Goal: Entertainment & Leisure: Consume media (video, audio)

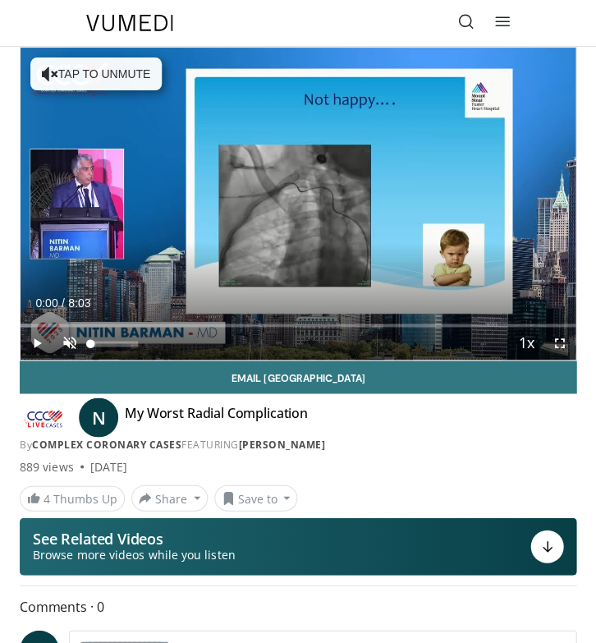
click at [62, 344] on span "Video Player" at bounding box center [69, 343] width 33 height 33
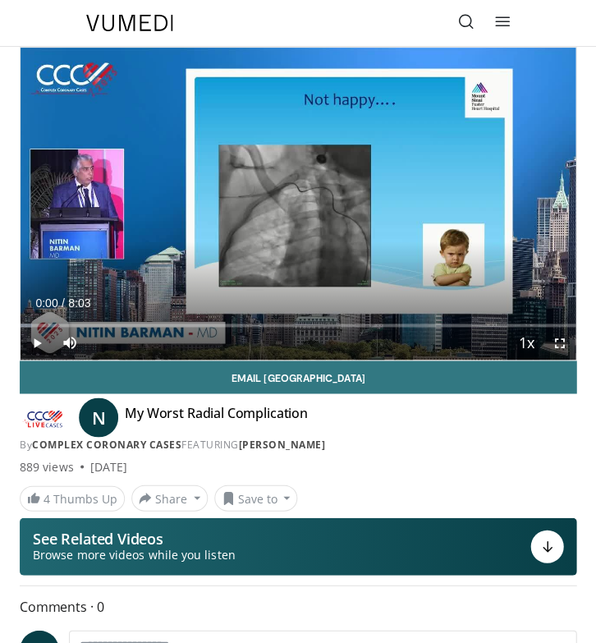
click at [556, 348] on span "Video Player" at bounding box center [559, 343] width 33 height 33
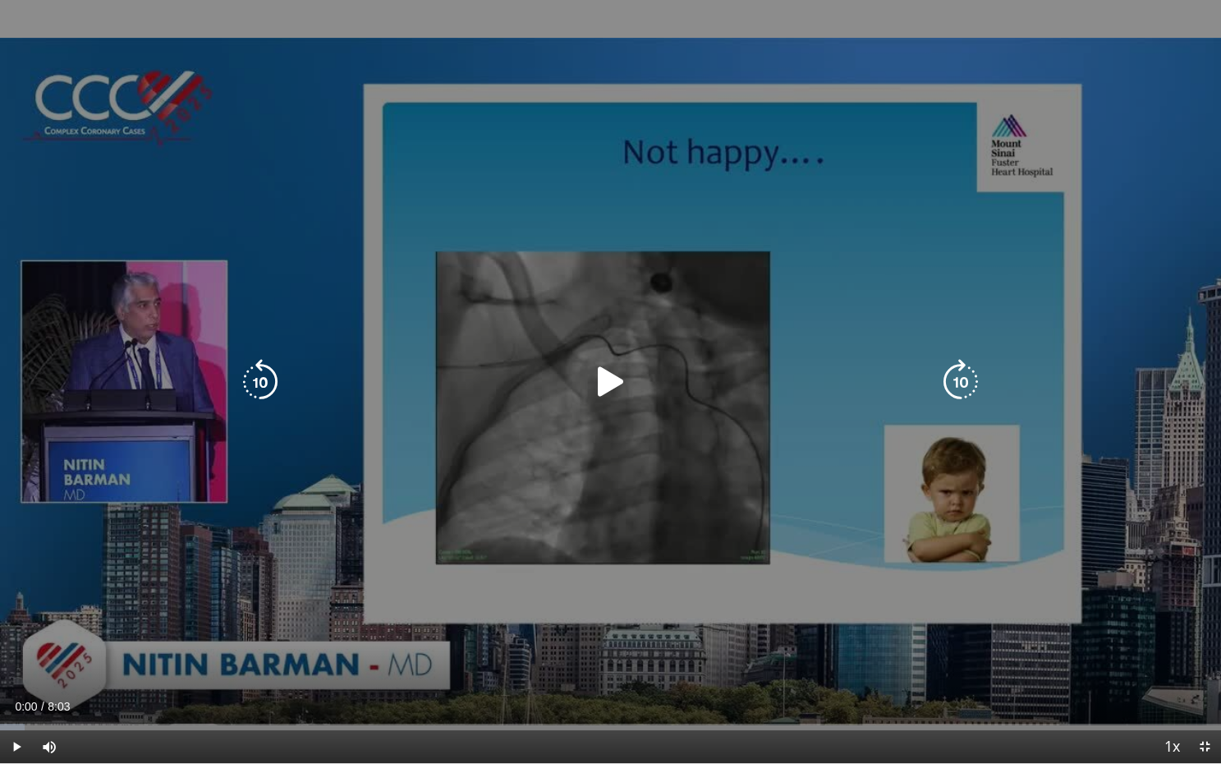
click at [596, 383] on icon "Video Player" at bounding box center [611, 382] width 46 height 46
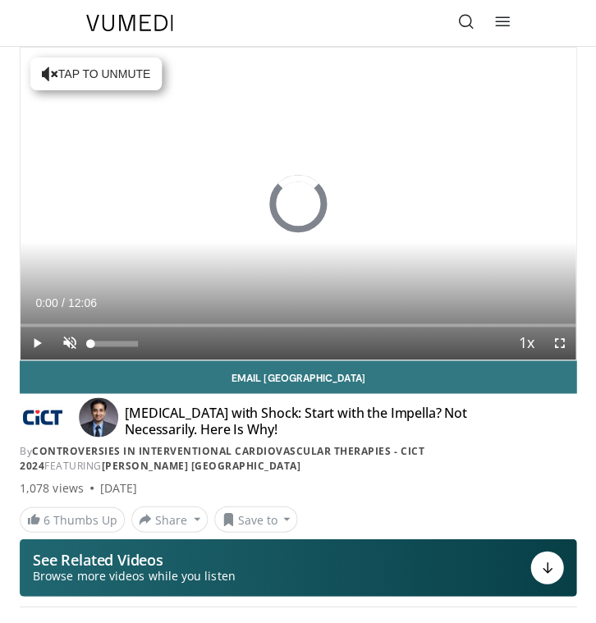
click at [66, 336] on span "Video Player" at bounding box center [69, 343] width 33 height 33
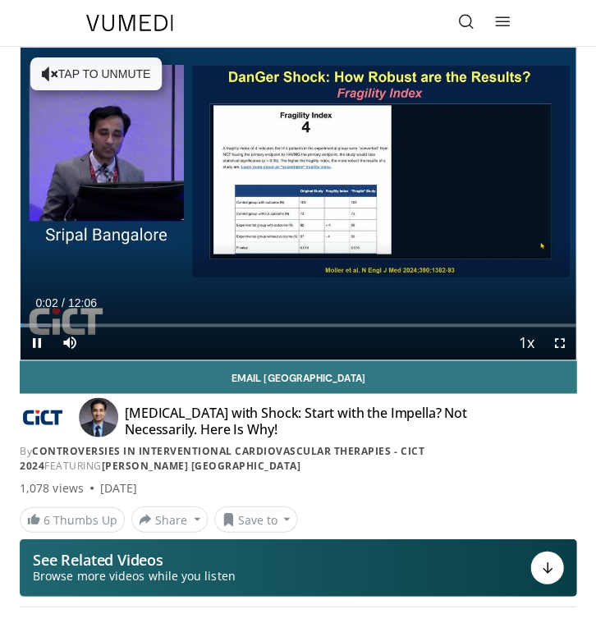
click at [564, 339] on span "Video Player" at bounding box center [559, 343] width 33 height 33
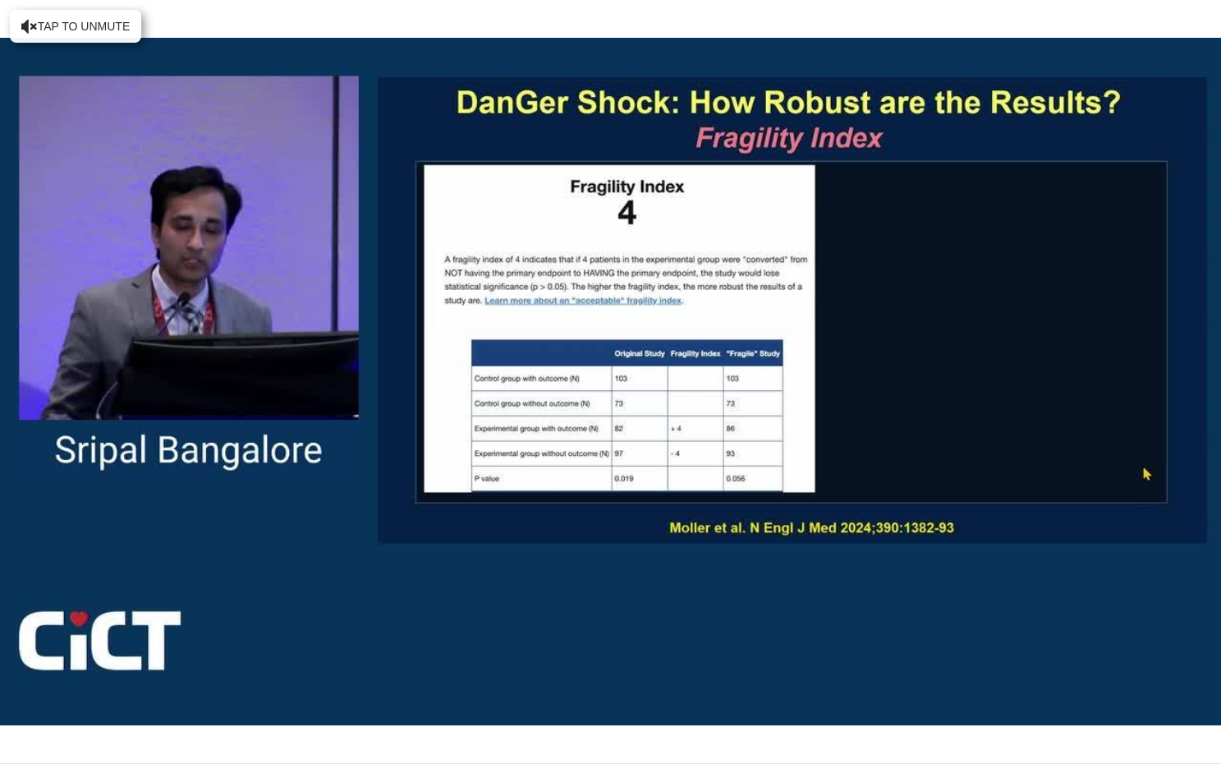
click at [596, 398] on div "10 seconds Tap to unmute" at bounding box center [610, 381] width 1221 height 763
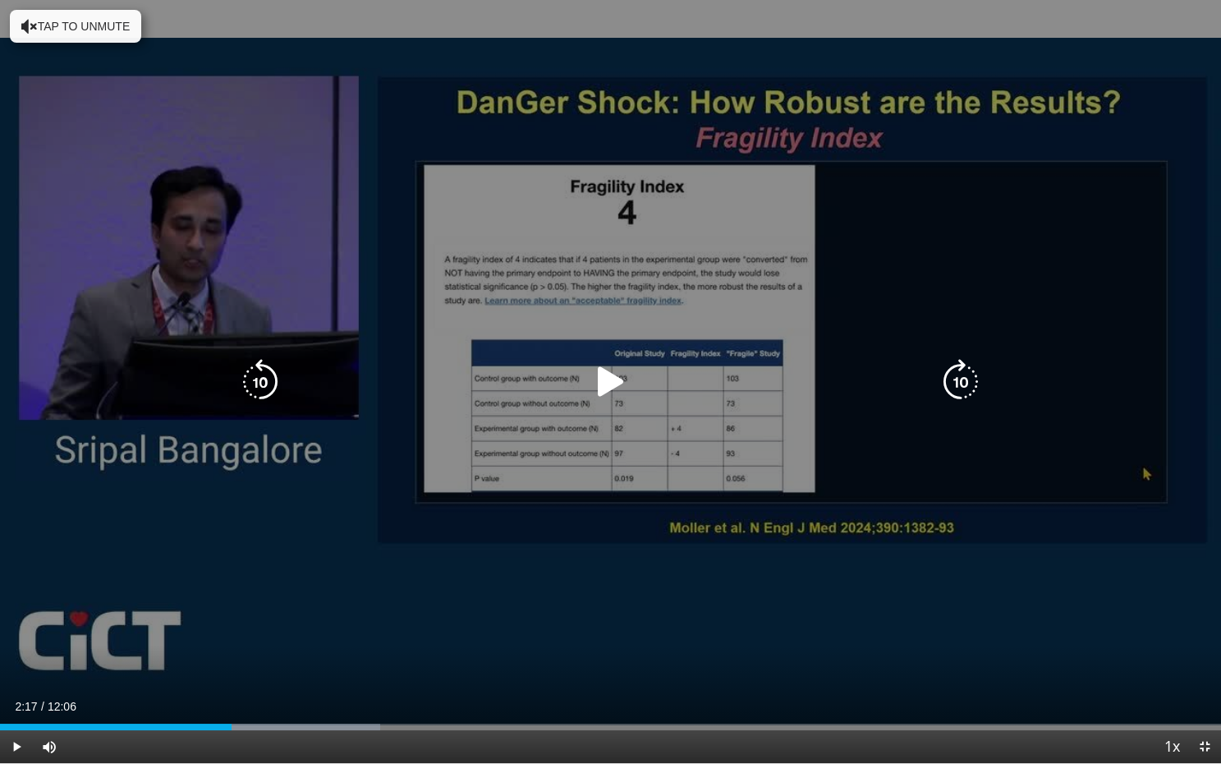
click at [596, 393] on div "Video Player" at bounding box center [610, 382] width 733 height 33
click at [596, 394] on icon "Video Player" at bounding box center [611, 382] width 46 height 46
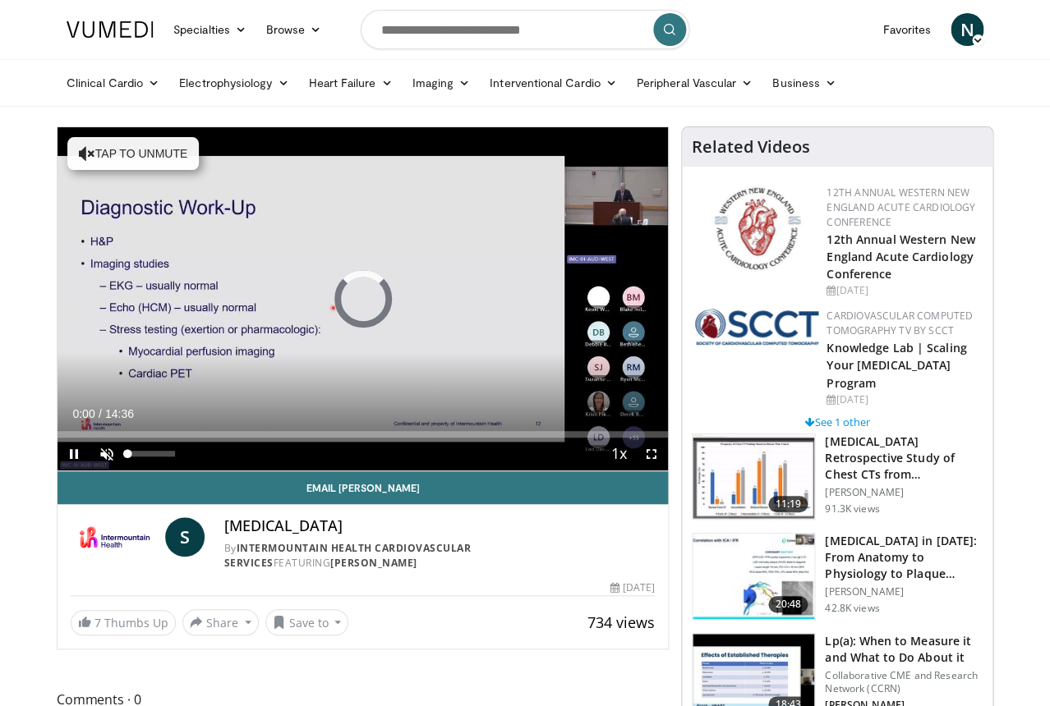
click at [104, 461] on span "Video Player" at bounding box center [106, 454] width 33 height 33
click at [596, 458] on span "Video Player" at bounding box center [651, 454] width 33 height 33
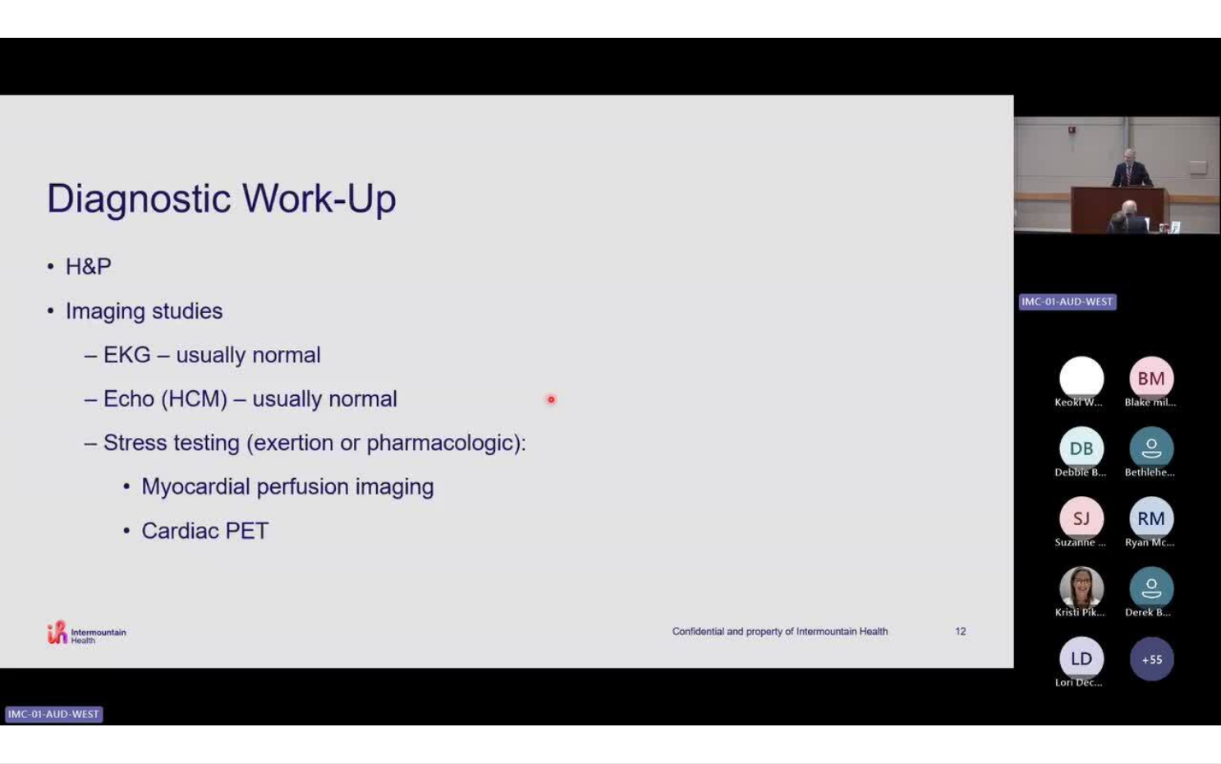
click at [596, 520] on div "10 seconds Tap to unmute" at bounding box center [610, 381] width 1221 height 763
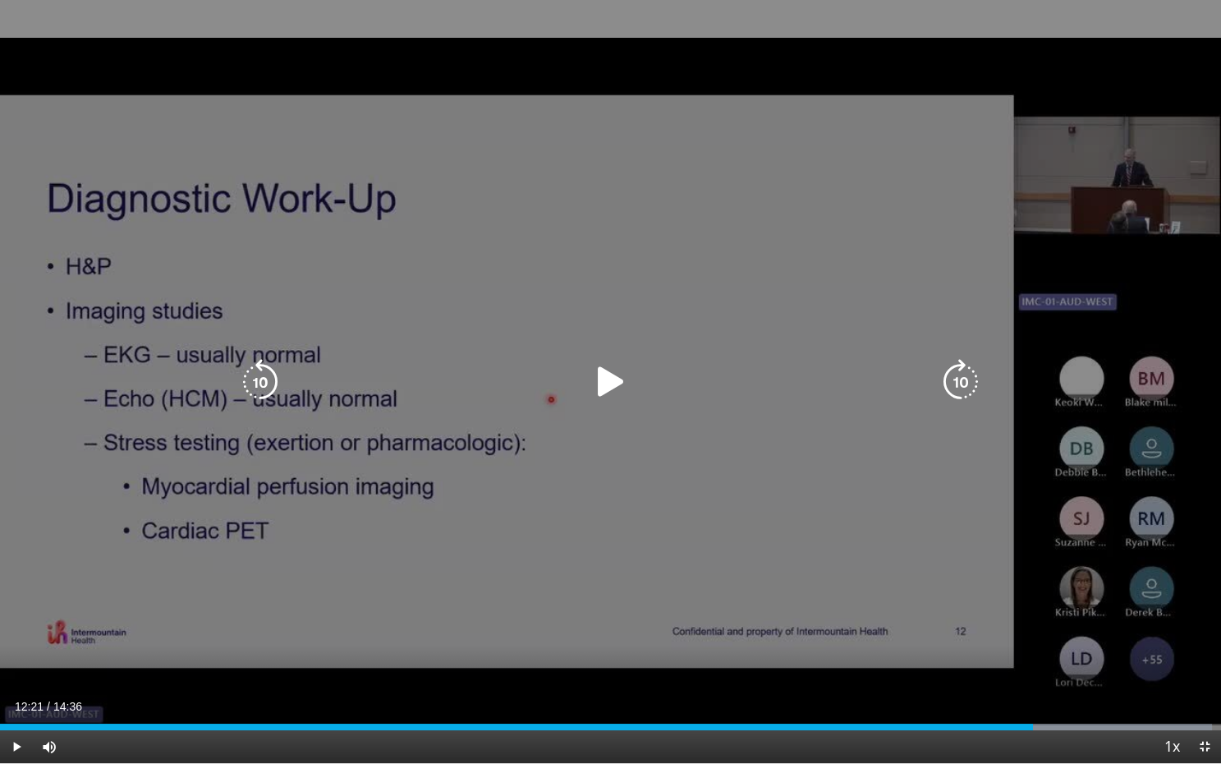
click at [596, 520] on div "10 seconds Tap to unmute" at bounding box center [610, 381] width 1221 height 763
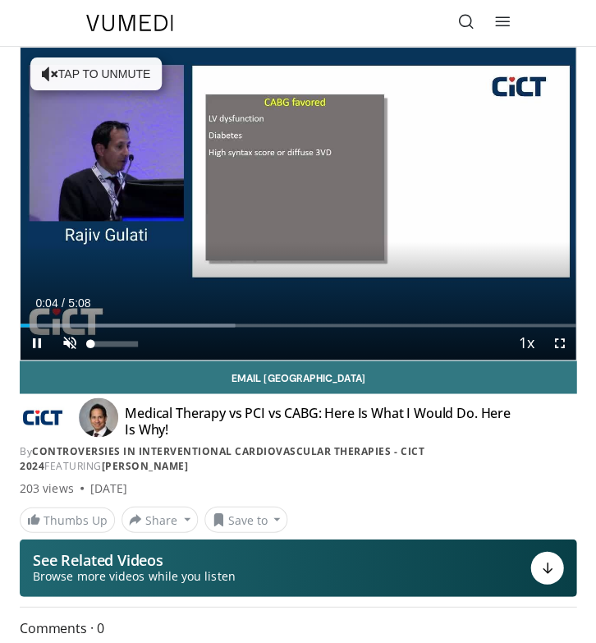
click at [76, 329] on span "Video Player" at bounding box center [69, 343] width 33 height 33
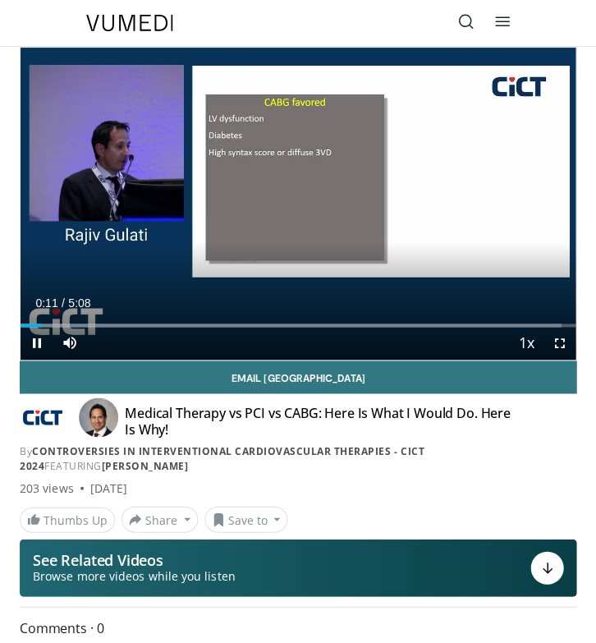
click at [557, 339] on span "Video Player" at bounding box center [559, 343] width 33 height 33
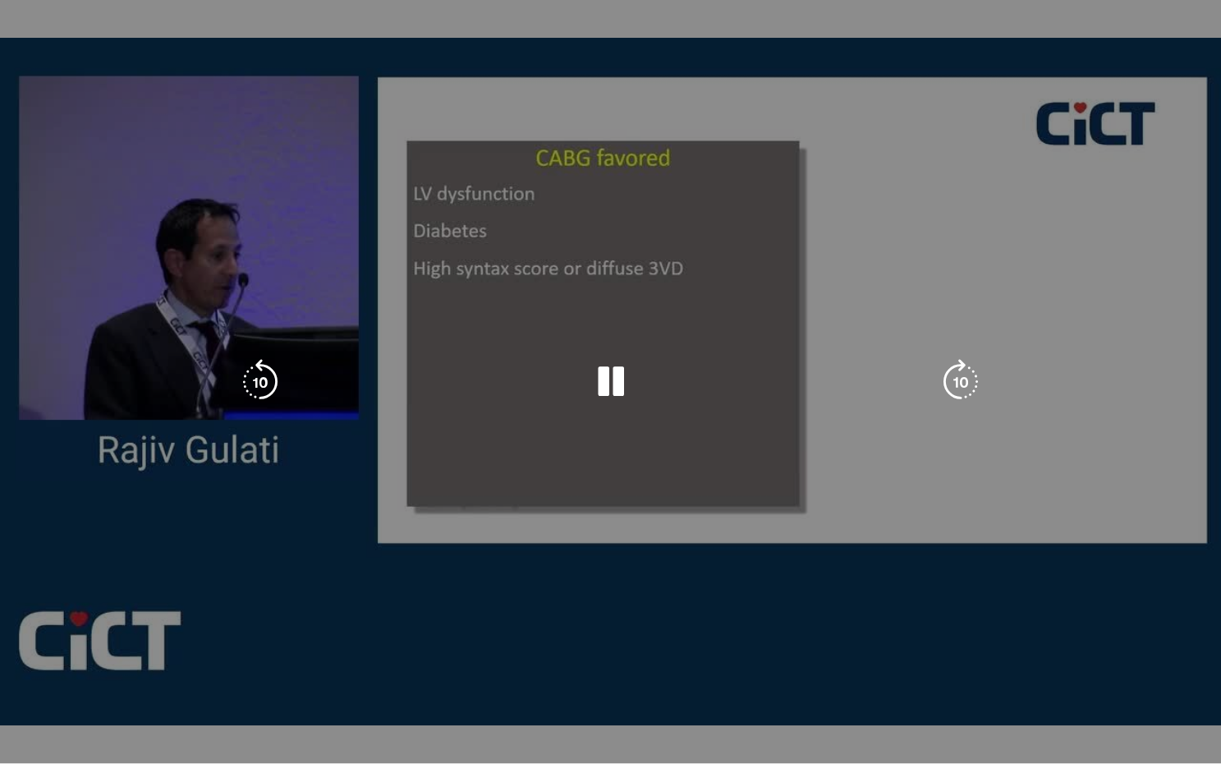
click at [596, 378] on div "Video Player" at bounding box center [610, 382] width 733 height 33
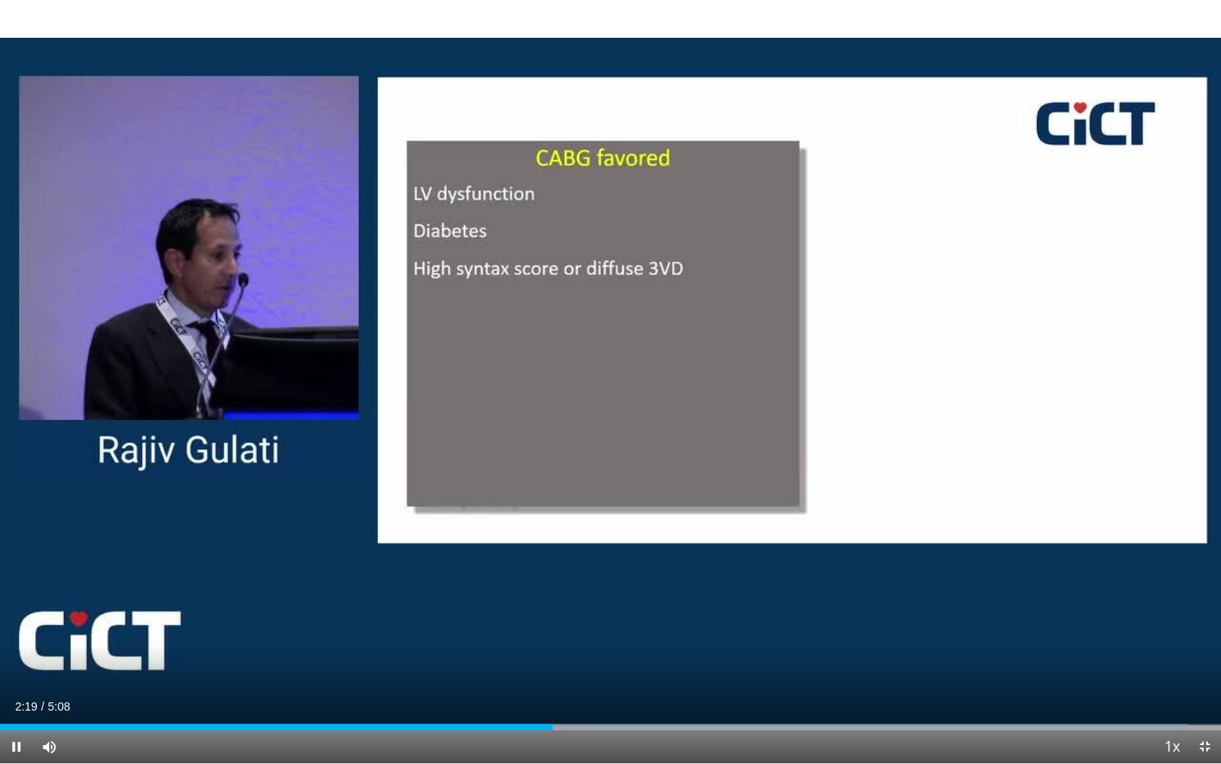
click at [500, 642] on div "Current Time 2:19 / Duration 5:08 Pause Skip Backward Skip Forward Mute 0% Load…" at bounding box center [610, 746] width 1221 height 33
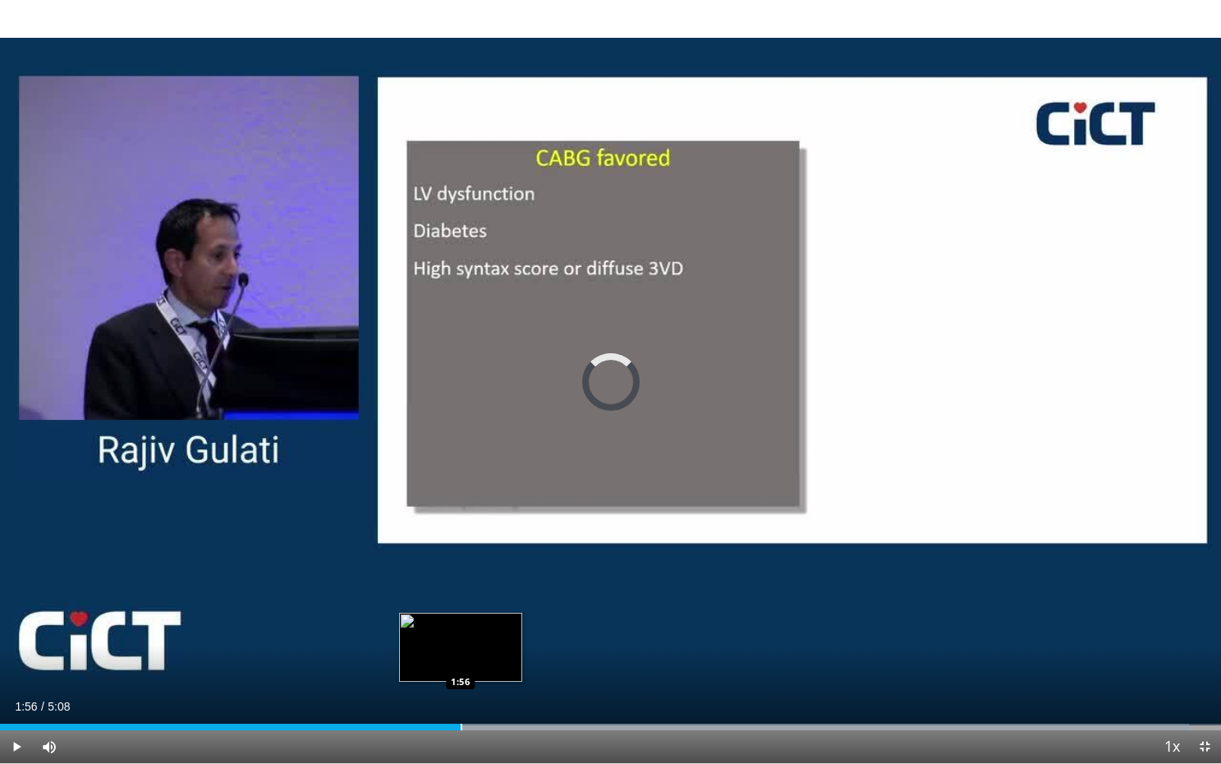
click at [461, 642] on div "Progress Bar" at bounding box center [462, 727] width 2 height 7
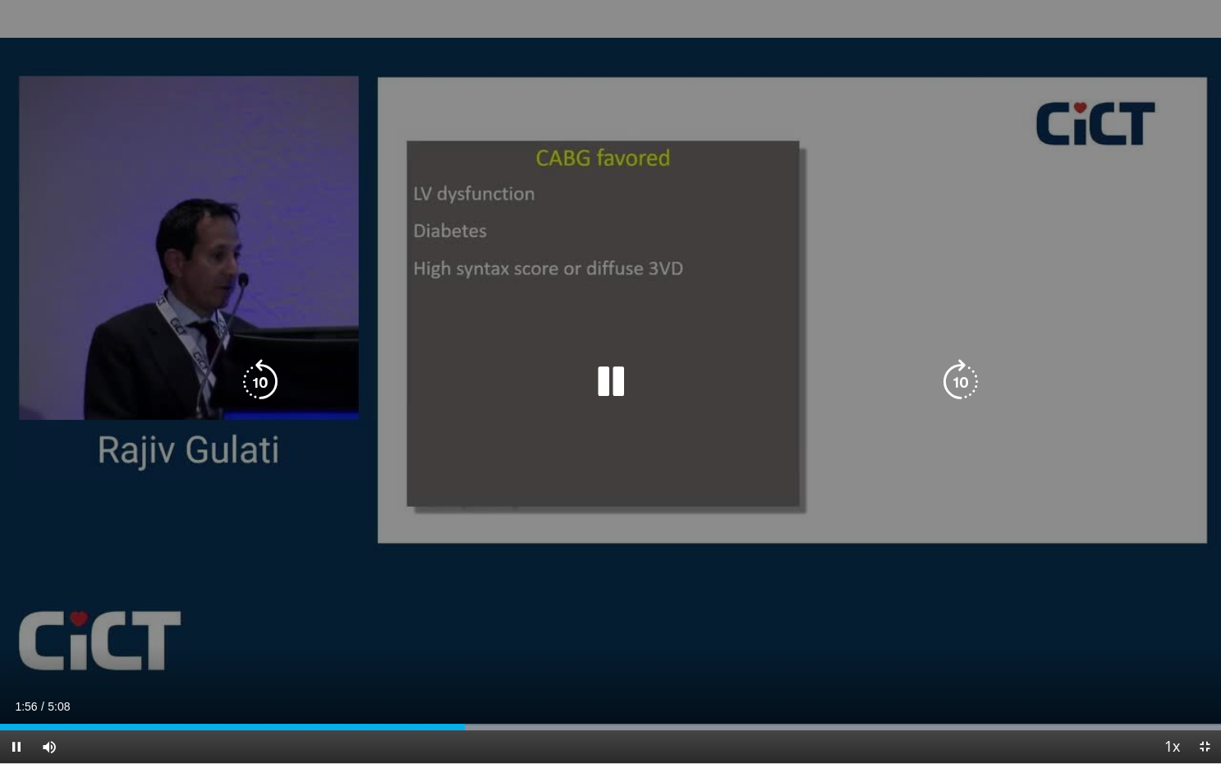
click at [508, 575] on div "10 seconds Tap to unmute" at bounding box center [610, 381] width 1221 height 763
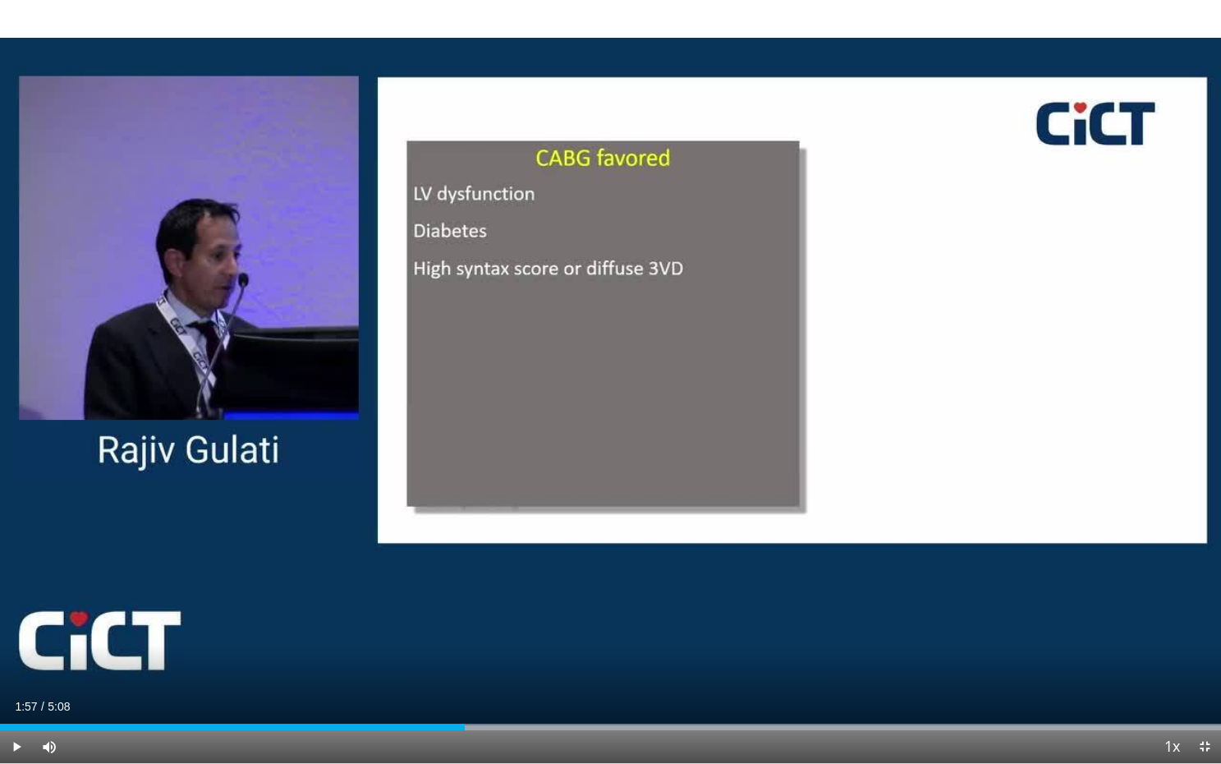
click at [508, 575] on div "10 seconds Tap to unmute" at bounding box center [610, 381] width 1221 height 763
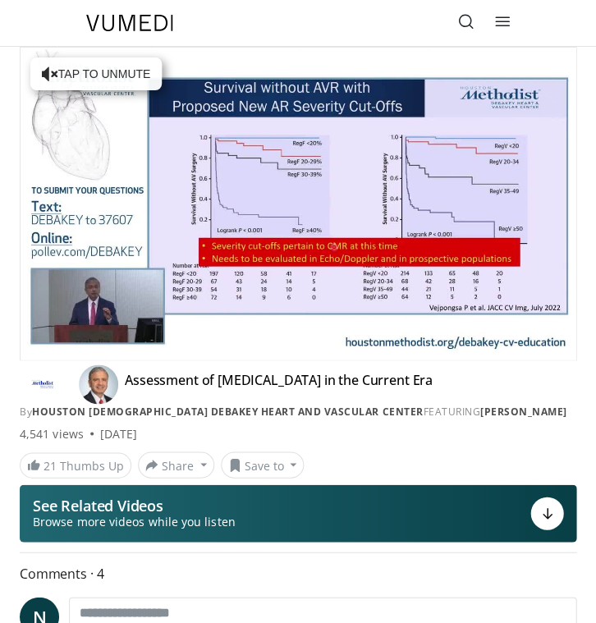
click at [66, 346] on video-js "**********" at bounding box center [298, 204] width 555 height 312
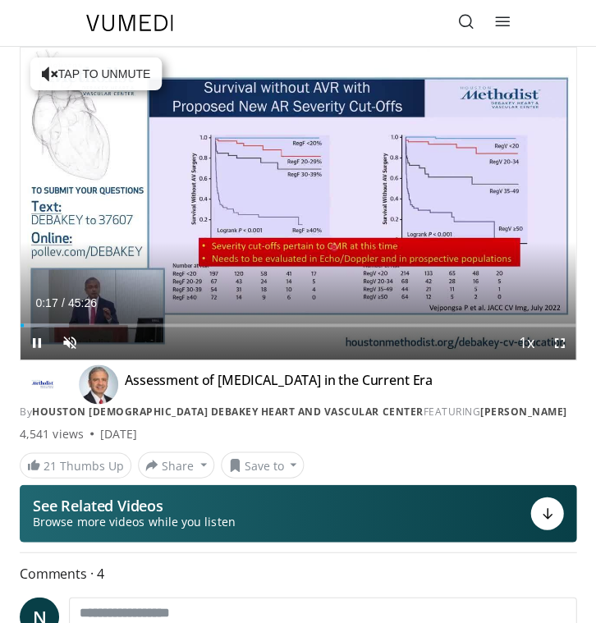
click at [563, 343] on span "Video Player" at bounding box center [559, 343] width 33 height 33
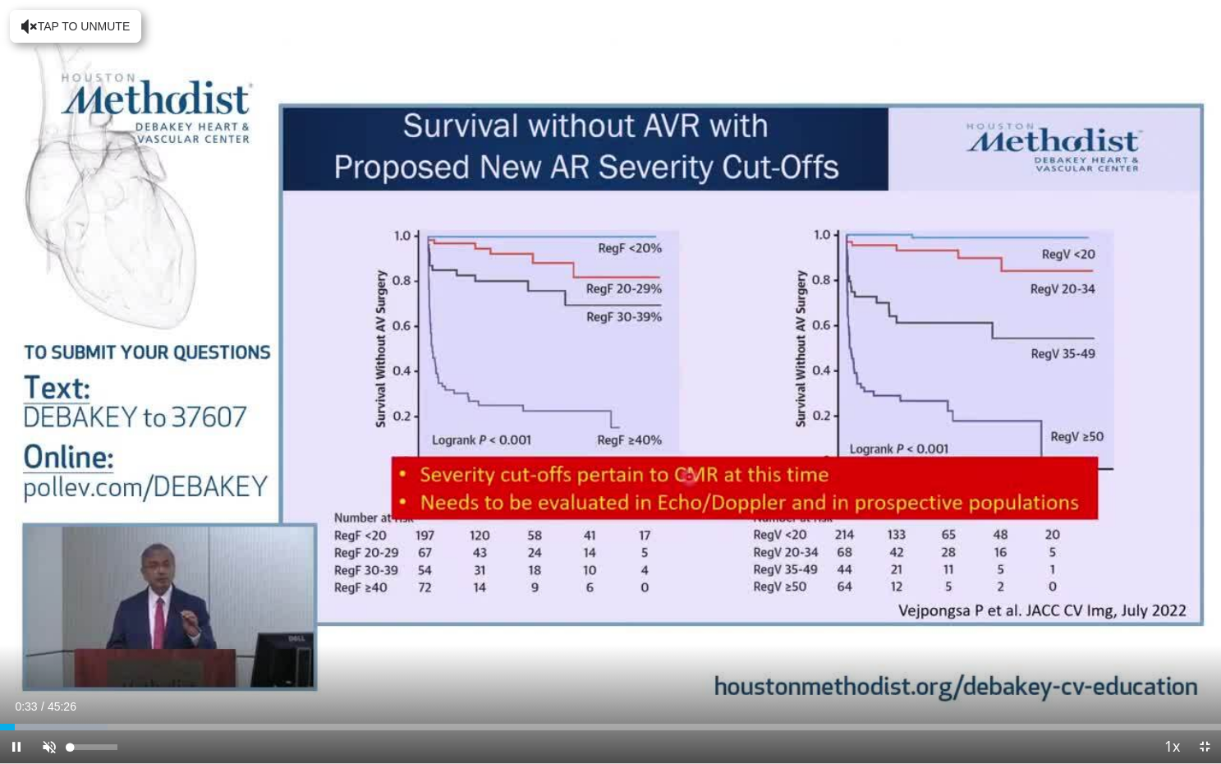
click at [49, 623] on span "Video Player" at bounding box center [49, 746] width 33 height 33
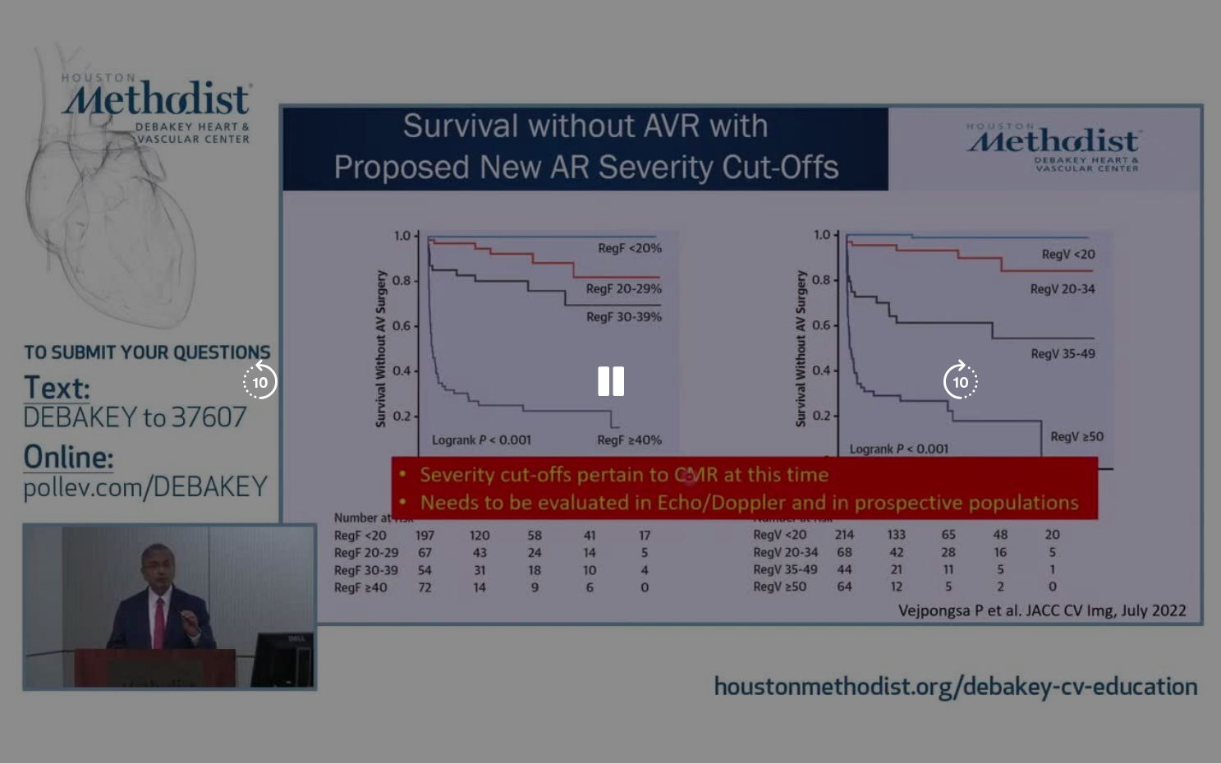
click at [186, 623] on div "10 seconds Tap to unmute" at bounding box center [610, 381] width 1221 height 763
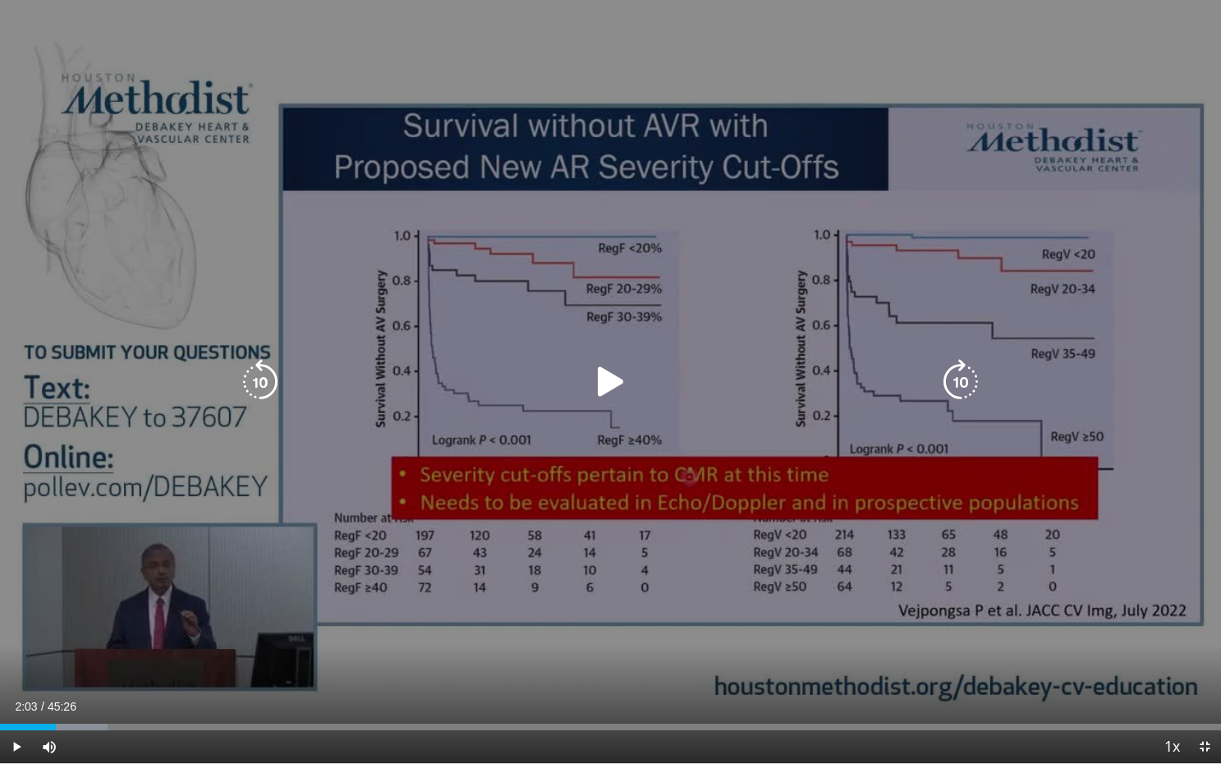
click at [186, 623] on div "10 seconds Tap to unmute" at bounding box center [610, 381] width 1221 height 763
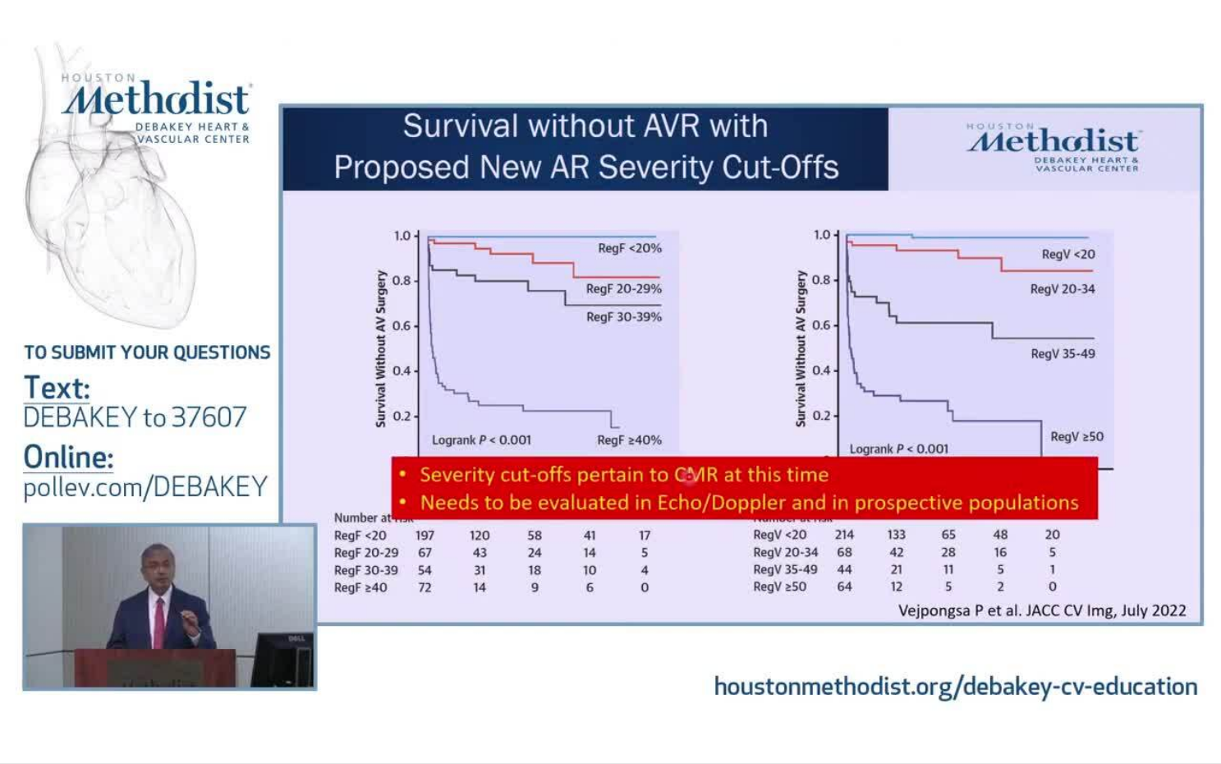
drag, startPoint x: 186, startPoint y: 651, endPoint x: 193, endPoint y: 664, distance: 14.0
click at [187, 623] on div "10 seconds Tap to unmute" at bounding box center [610, 381] width 1221 height 763
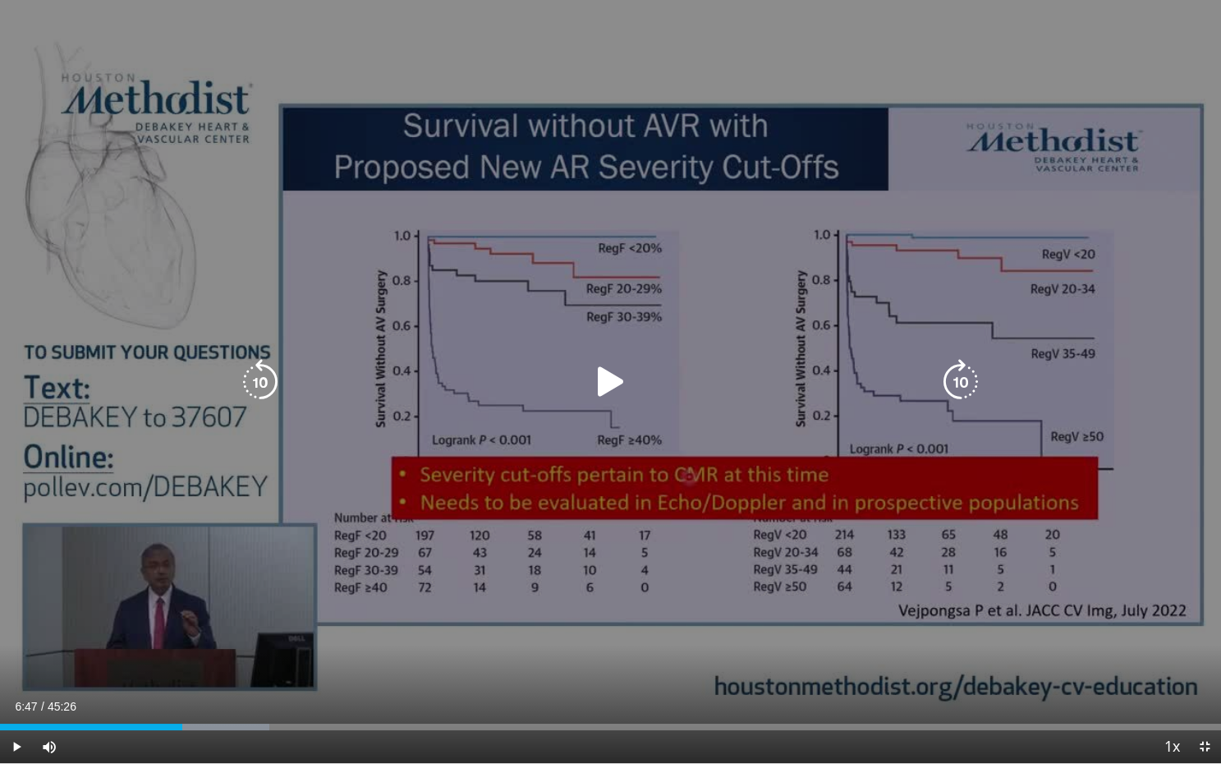
click at [193, 623] on div "10 seconds Tap to unmute" at bounding box center [610, 381] width 1221 height 763
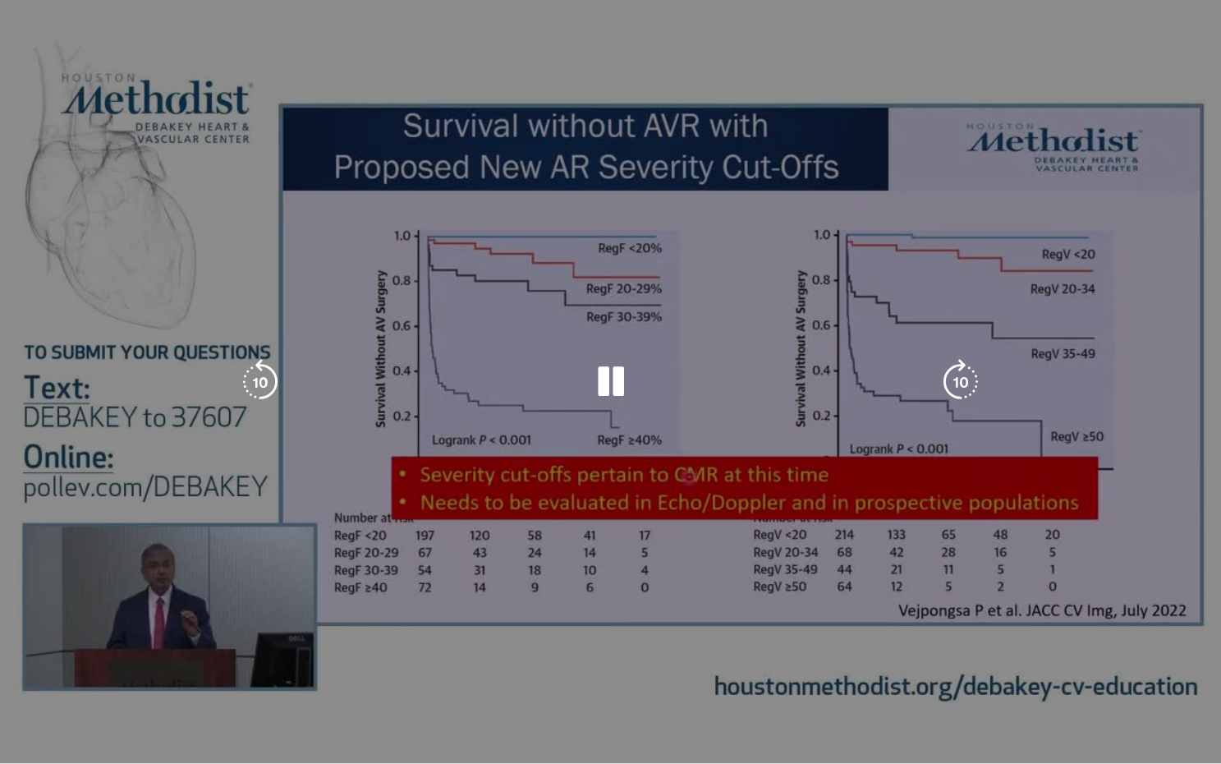
click at [186, 623] on div "10 seconds Tap to unmute" at bounding box center [610, 381] width 1221 height 763
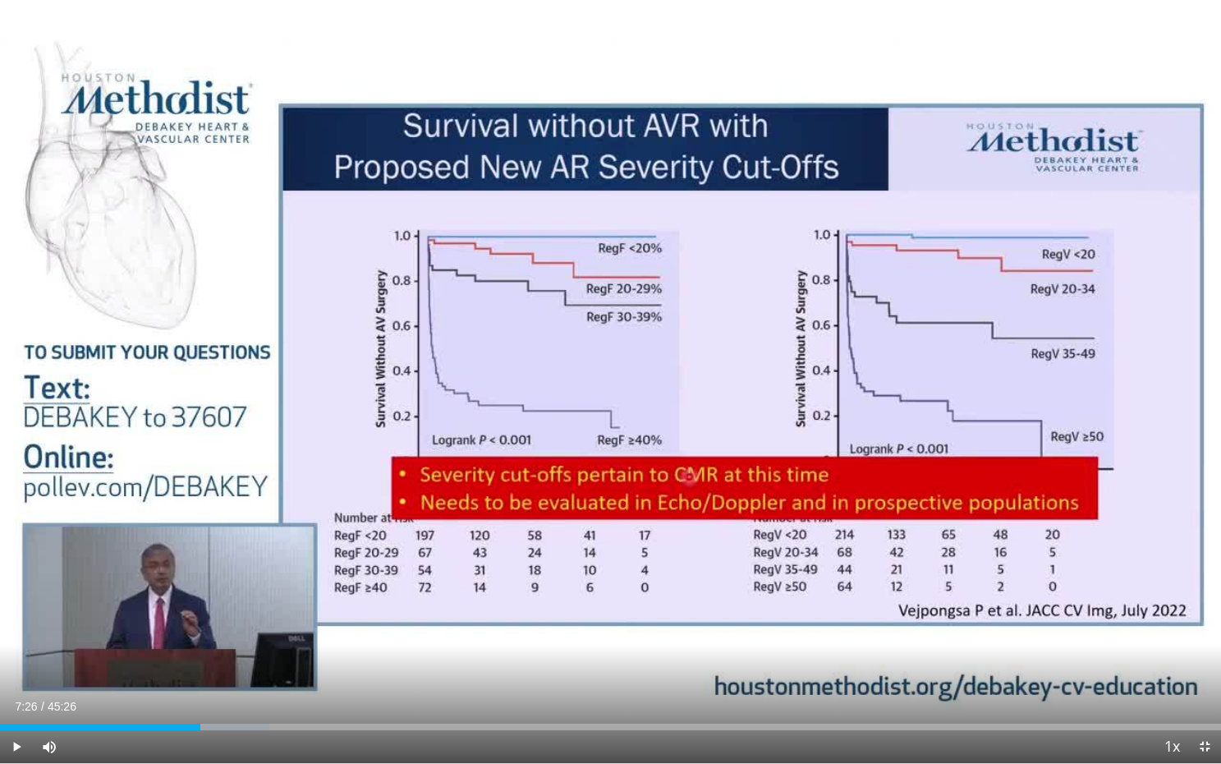
click at [191, 623] on div "Current Time 7:26 / Duration 45:26 Play Skip Backward Skip Forward Mute Loaded …" at bounding box center [610, 746] width 1221 height 33
click at [208, 623] on div "10 seconds Tap to unmute" at bounding box center [610, 381] width 1221 height 763
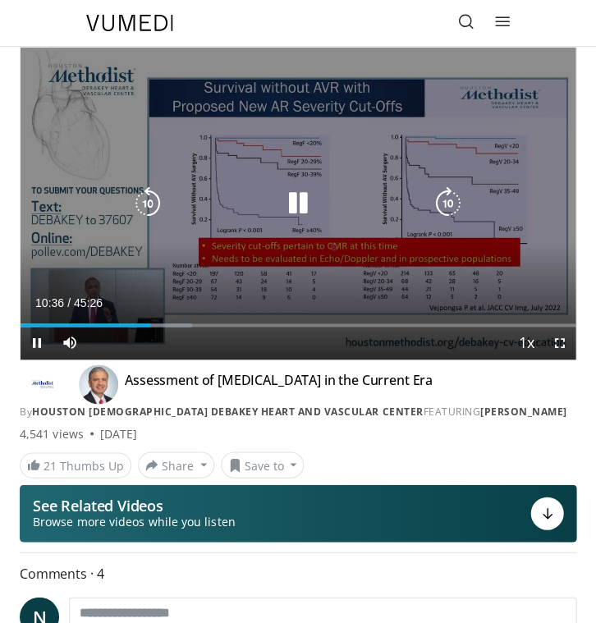
click at [288, 197] on icon "Video Player" at bounding box center [298, 203] width 33 height 33
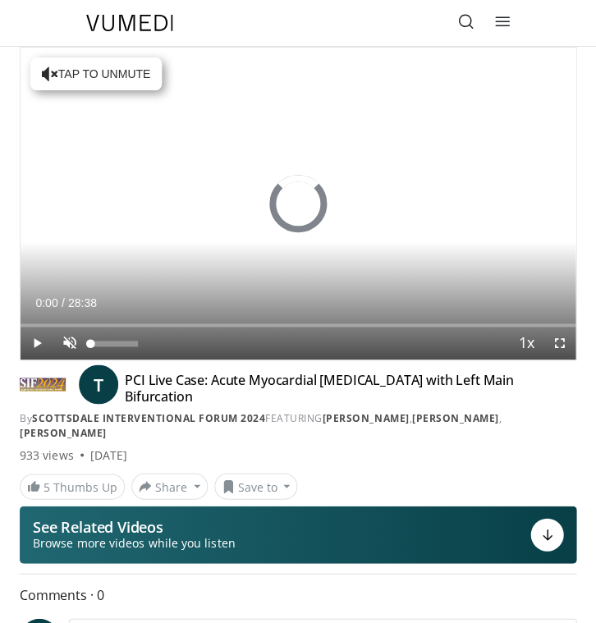
click at [69, 343] on span "Video Player" at bounding box center [69, 343] width 33 height 33
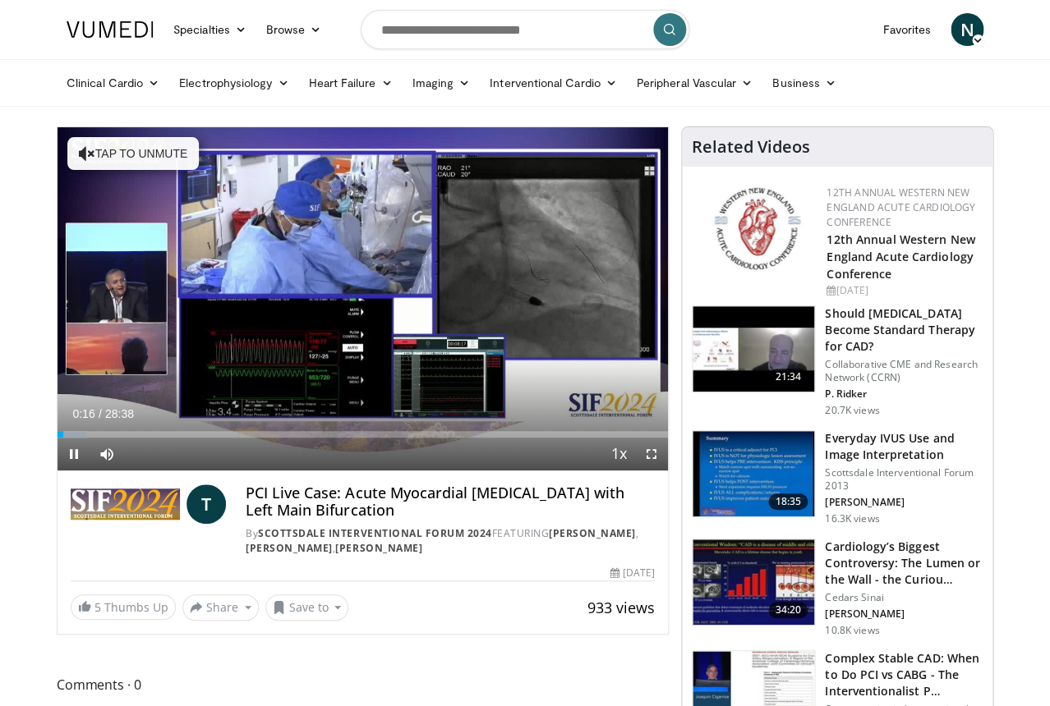
click at [596, 451] on span "Video Player" at bounding box center [651, 454] width 33 height 33
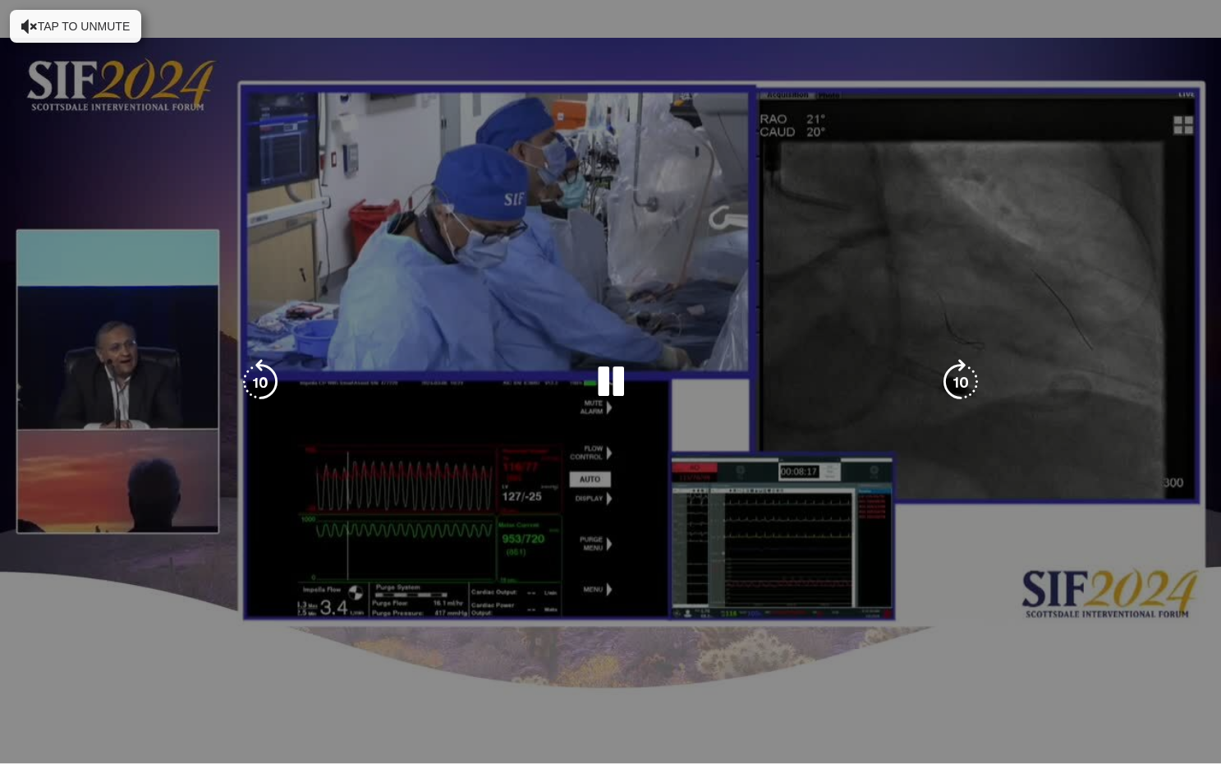
click at [596, 508] on div "10 seconds Tap to unmute" at bounding box center [610, 381] width 1221 height 763
